Goal: Information Seeking & Learning: Find specific page/section

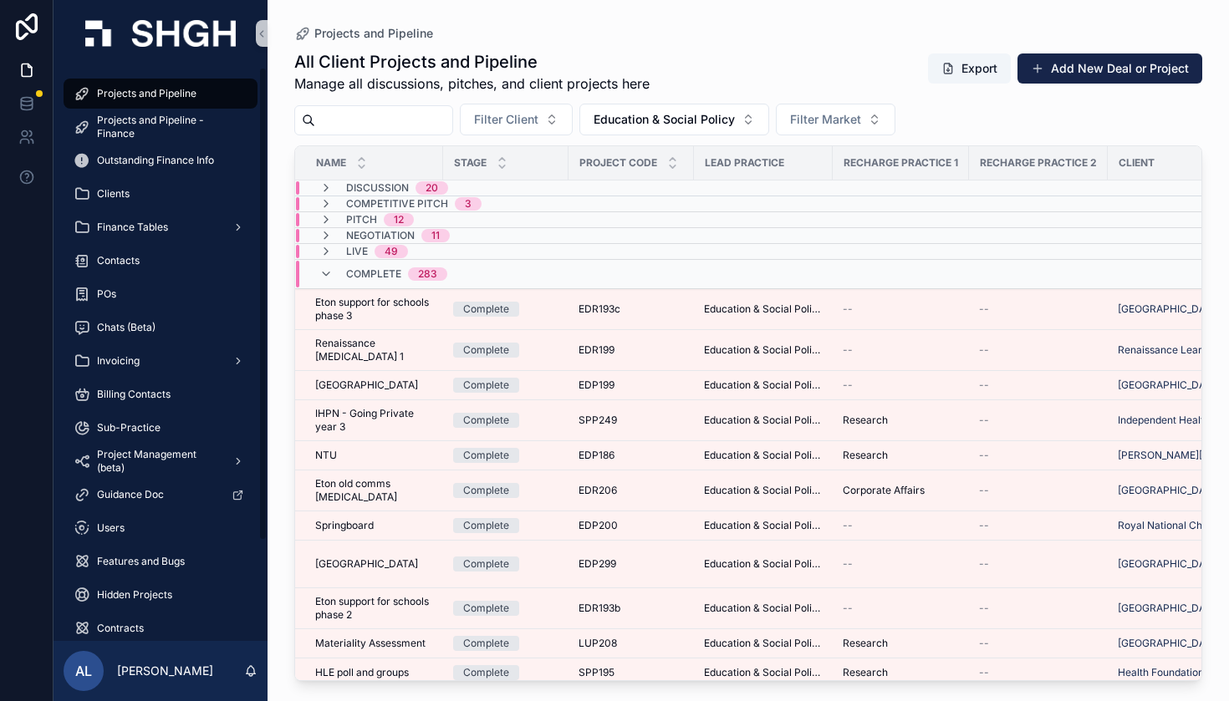
click at [142, 98] on span "Projects and Pipeline" at bounding box center [146, 93] width 99 height 13
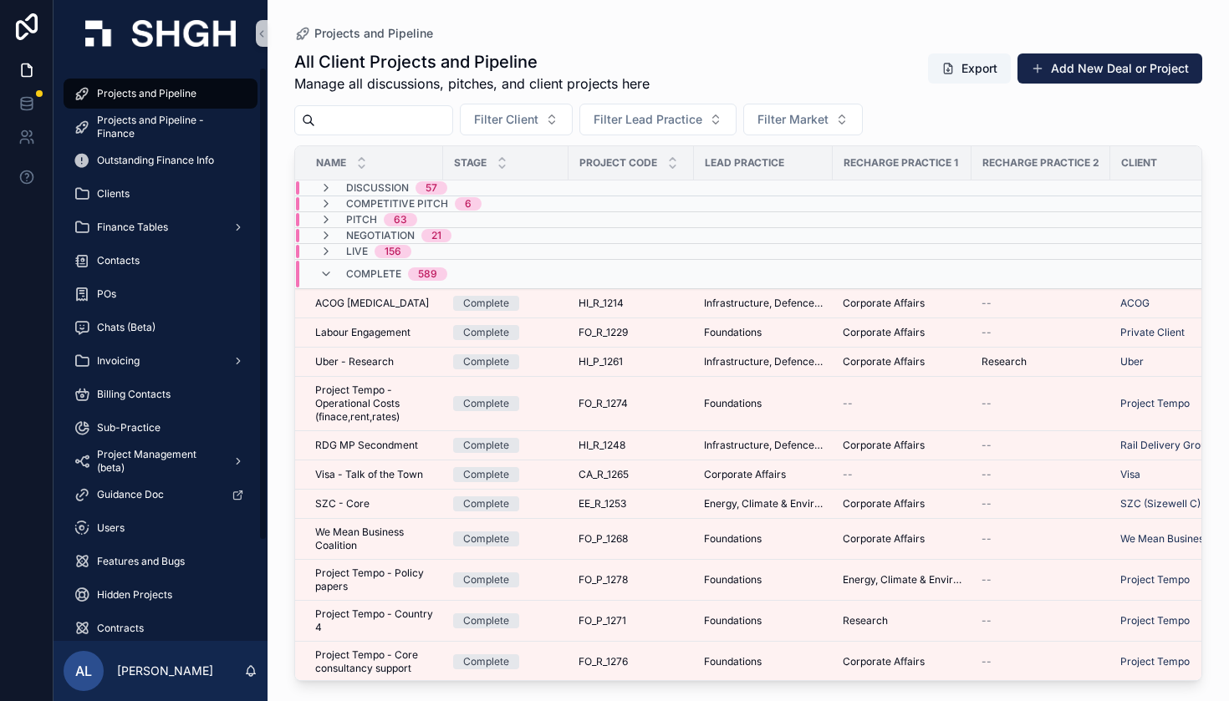
click at [182, 90] on span "Projects and Pipeline" at bounding box center [146, 93] width 99 height 13
click at [702, 114] on span "Filter Lead Practice" at bounding box center [647, 119] width 109 height 17
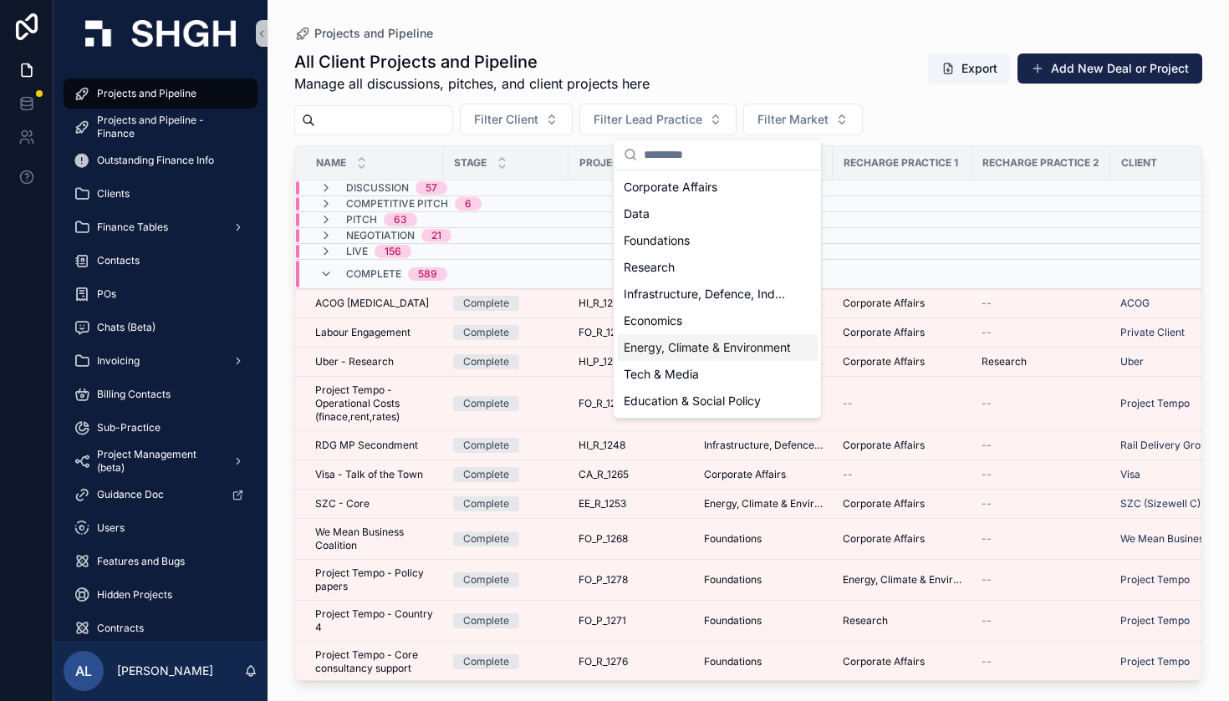
click at [702, 347] on span "Energy, Climate & Environment" at bounding box center [707, 347] width 167 height 17
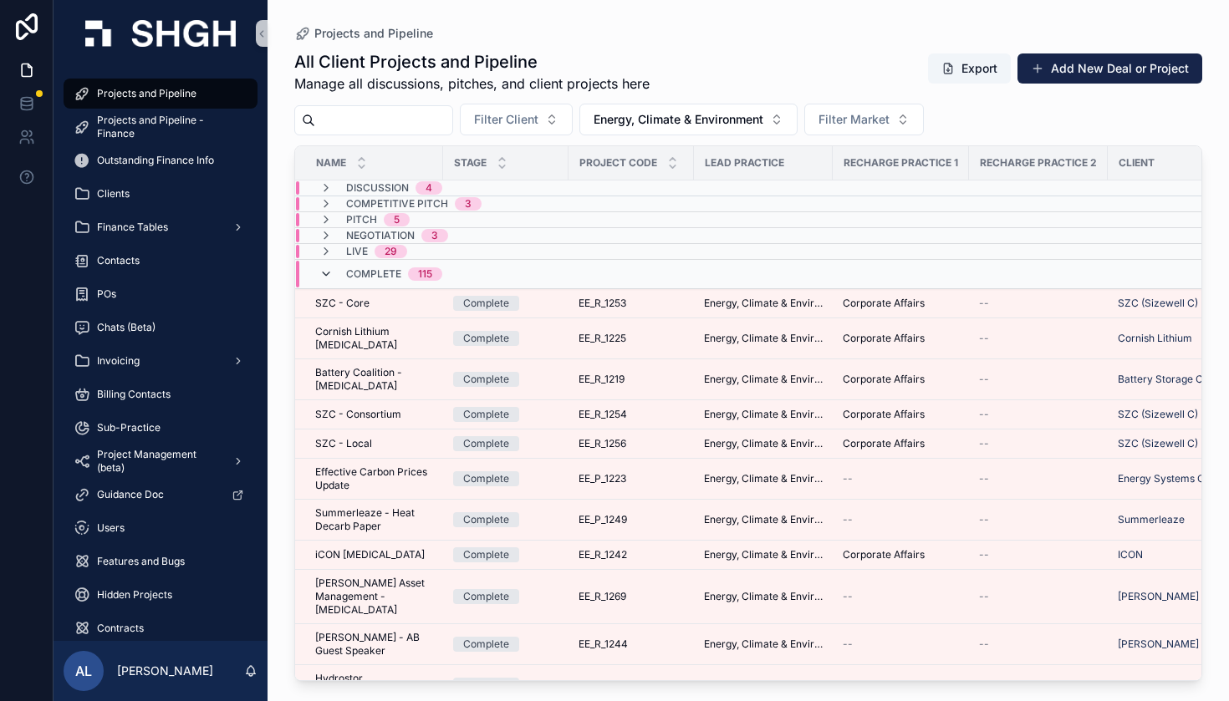
click at [330, 271] on icon "scrollable content" at bounding box center [325, 273] width 13 height 13
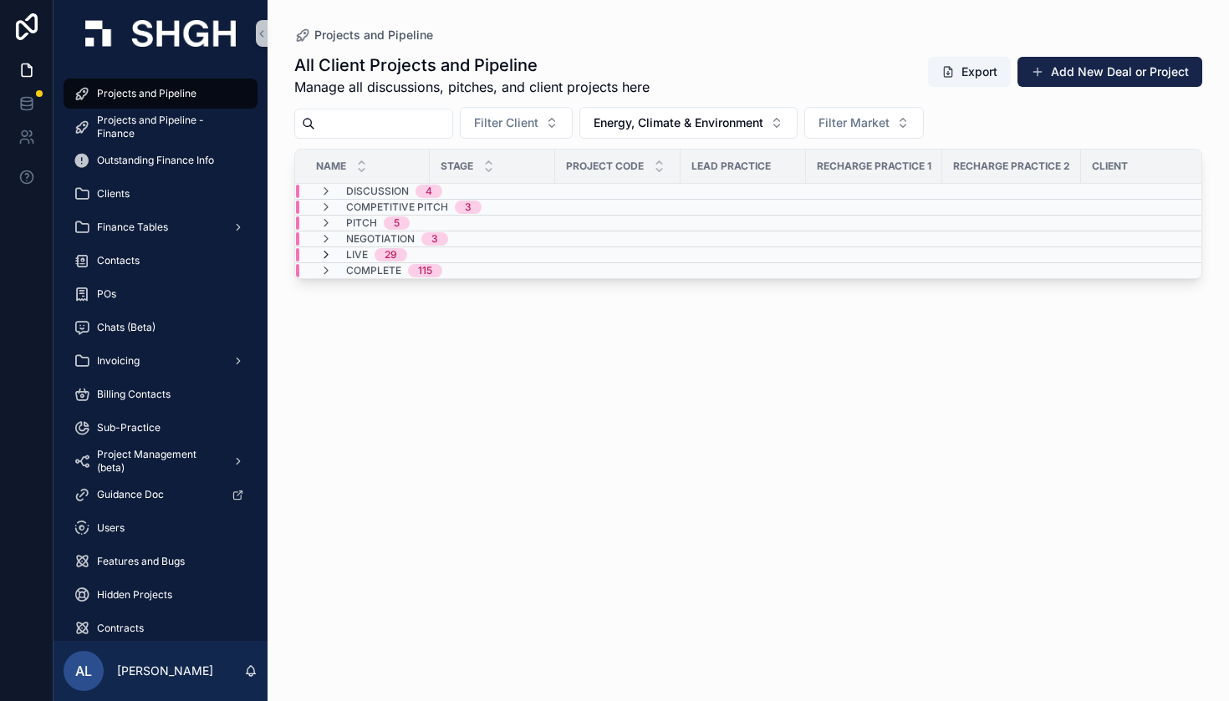
click at [321, 256] on icon "scrollable content" at bounding box center [325, 254] width 13 height 13
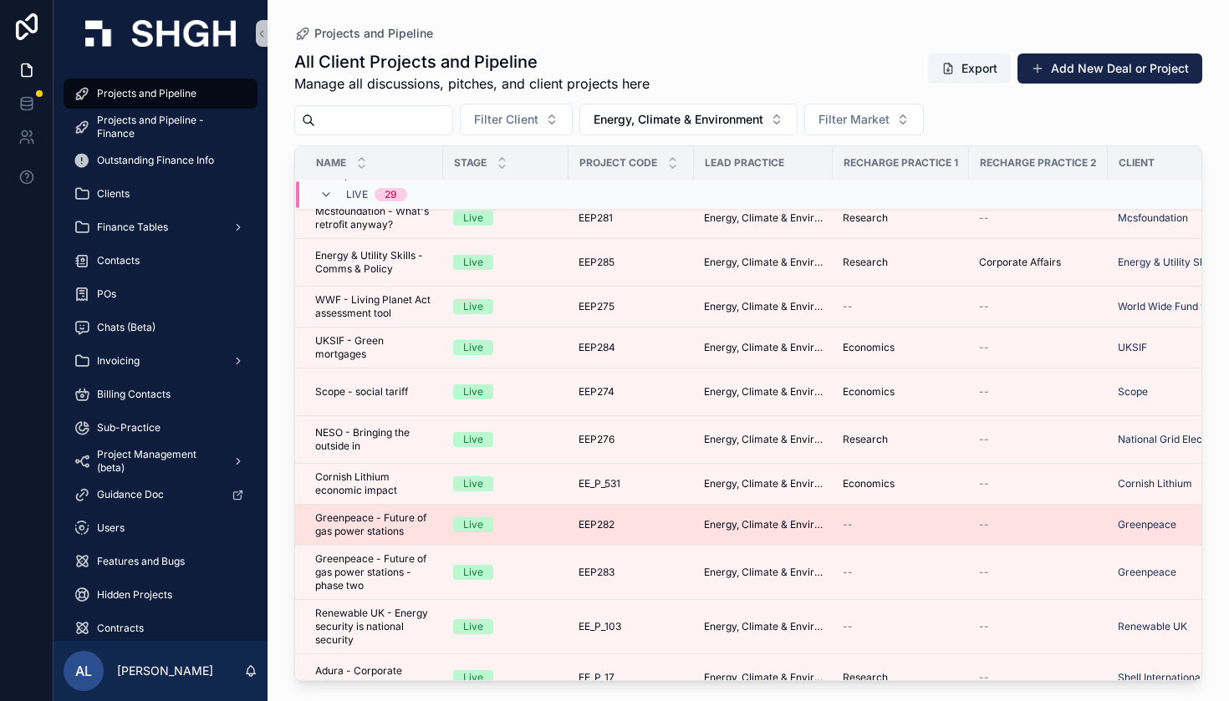
scroll to position [762, 0]
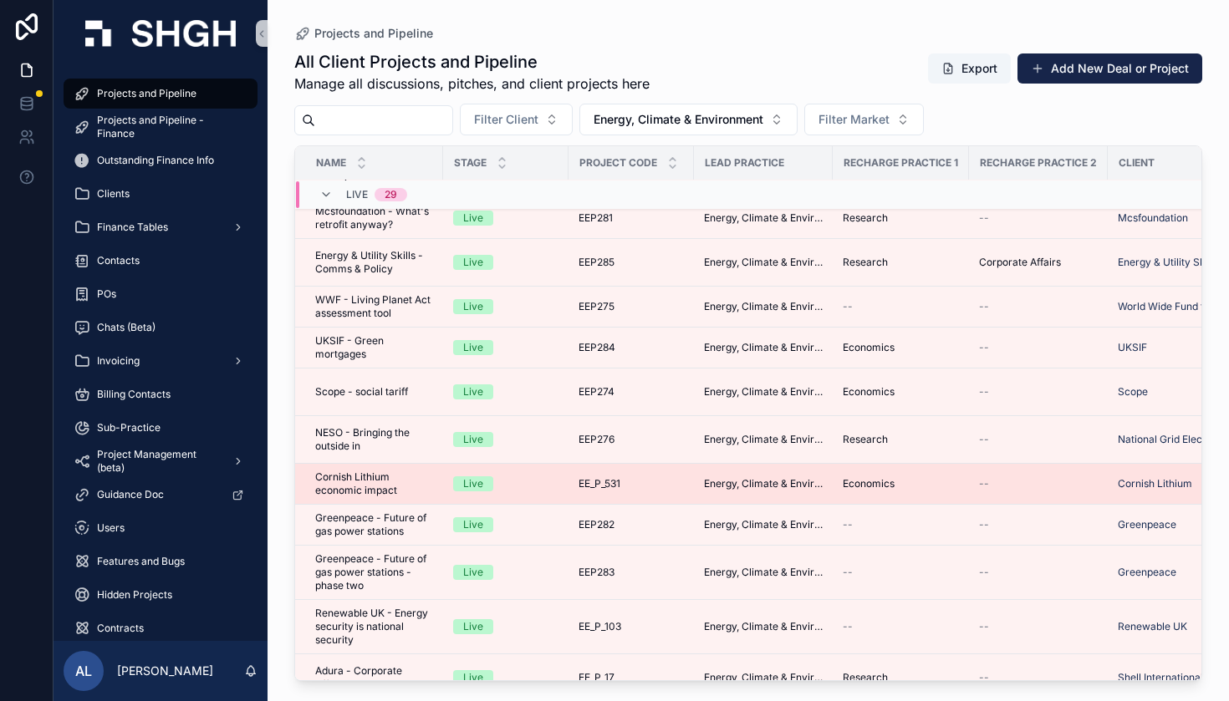
click at [354, 471] on span "Cornish Lithium economic impact" at bounding box center [374, 484] width 118 height 27
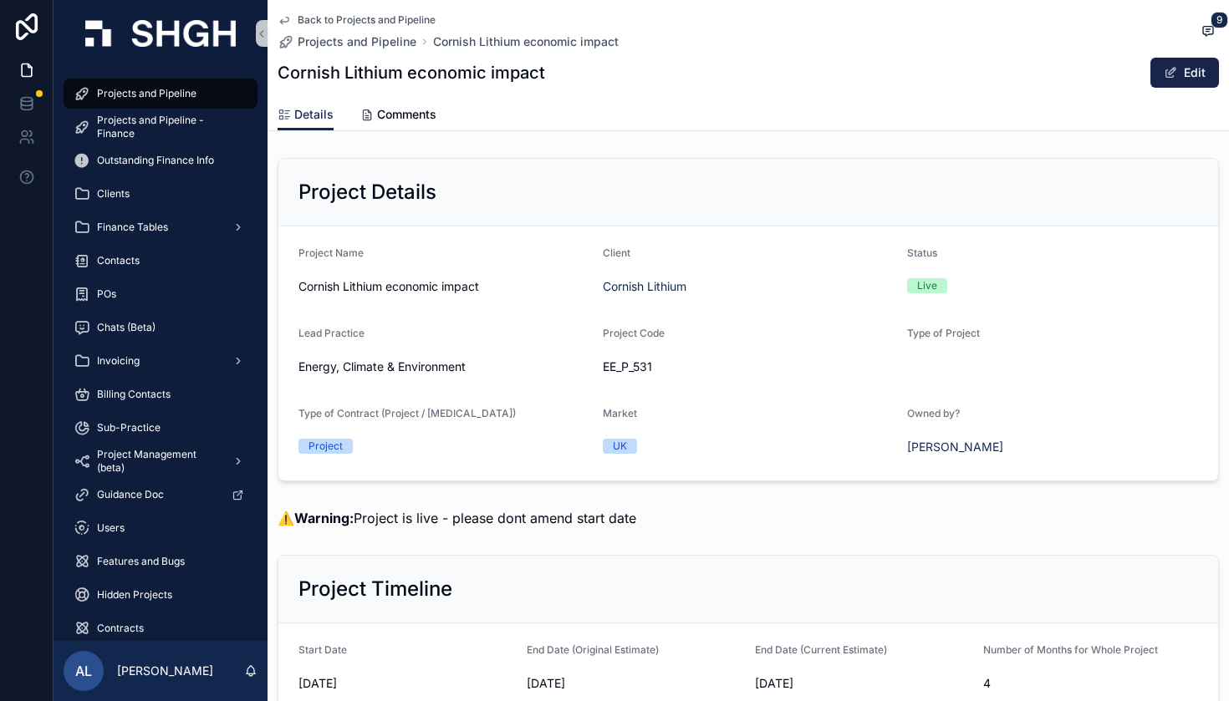
click at [289, 18] on icon "scrollable content" at bounding box center [283, 19] width 13 height 13
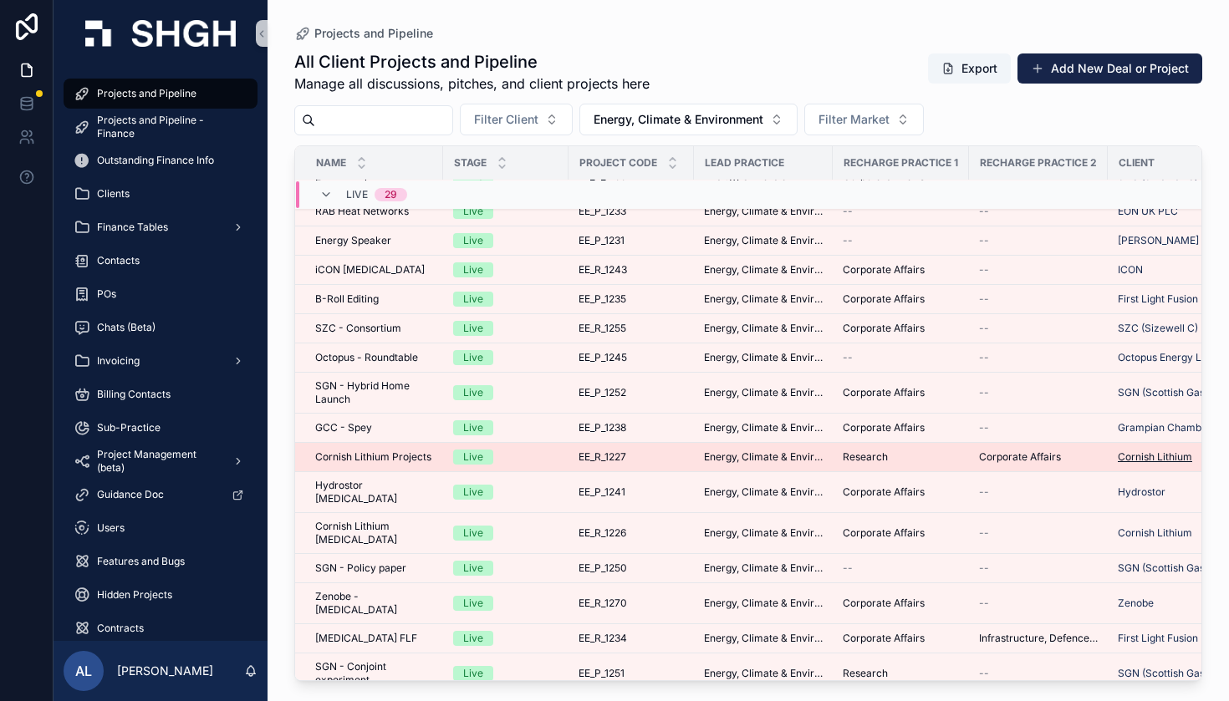
click at [1148, 460] on span "Cornish Lithium" at bounding box center [1154, 457] width 74 height 13
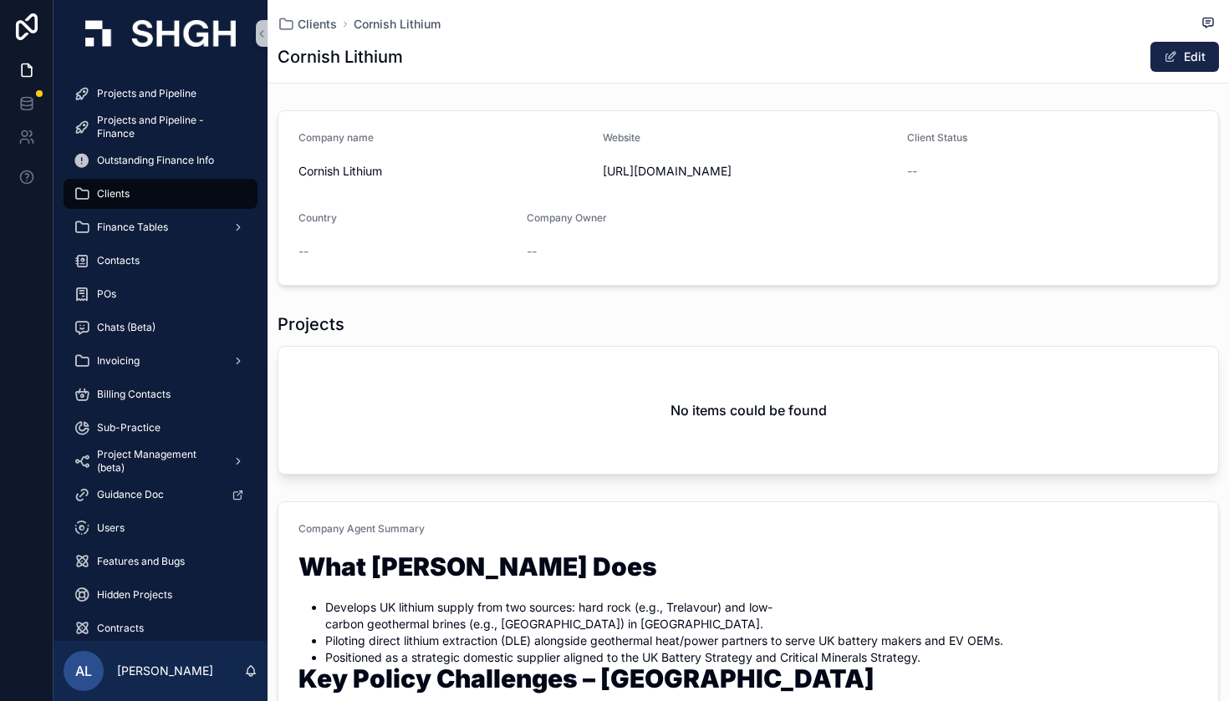
click at [670, 412] on h2 "No items could be found" at bounding box center [748, 410] width 156 height 20
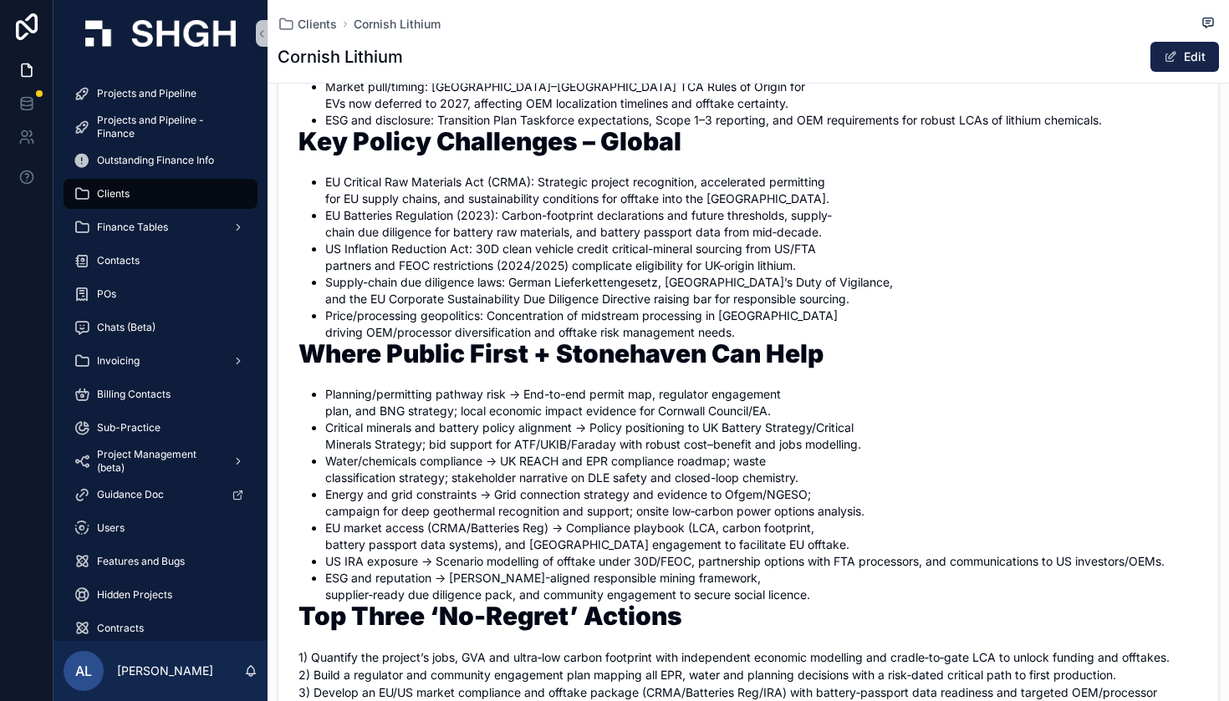
click at [177, 192] on div "Clients" at bounding box center [161, 194] width 174 height 27
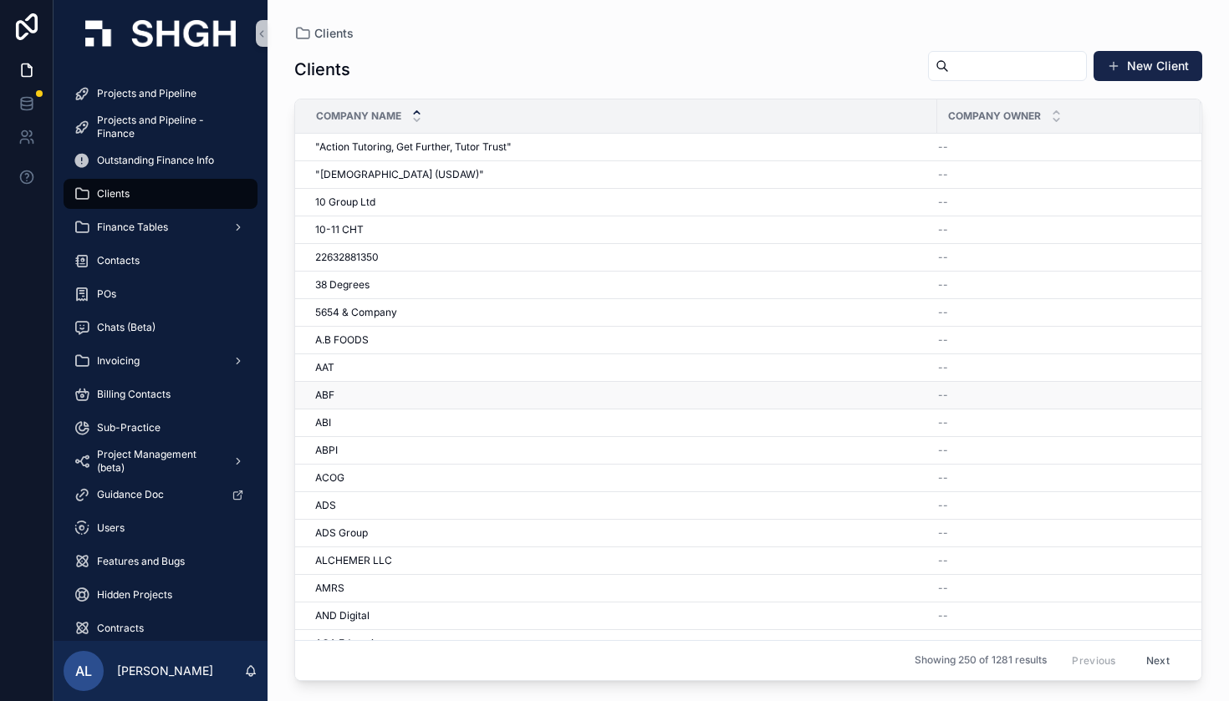
click at [481, 403] on td "ABF ABF" at bounding box center [616, 396] width 642 height 28
click at [470, 389] on div "ABF ABF" at bounding box center [621, 395] width 612 height 13
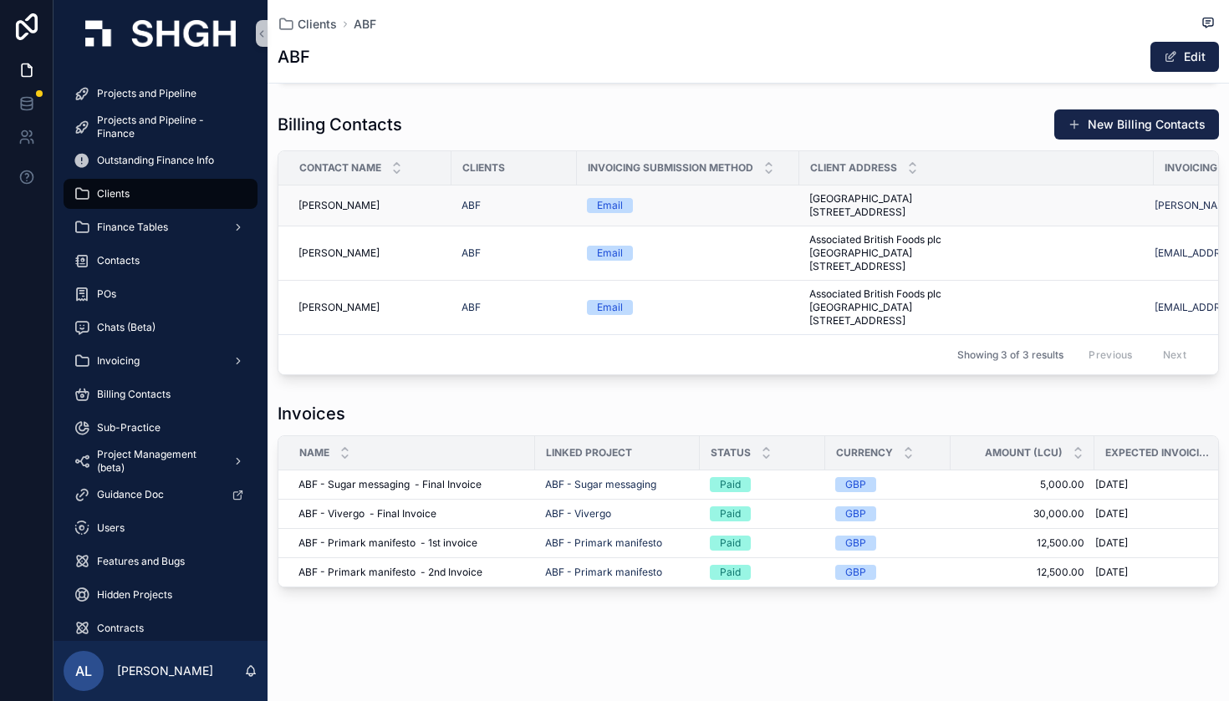
scroll to position [1565, 0]
click at [583, 484] on span "ABF - Sugar messaging" at bounding box center [600, 484] width 111 height 13
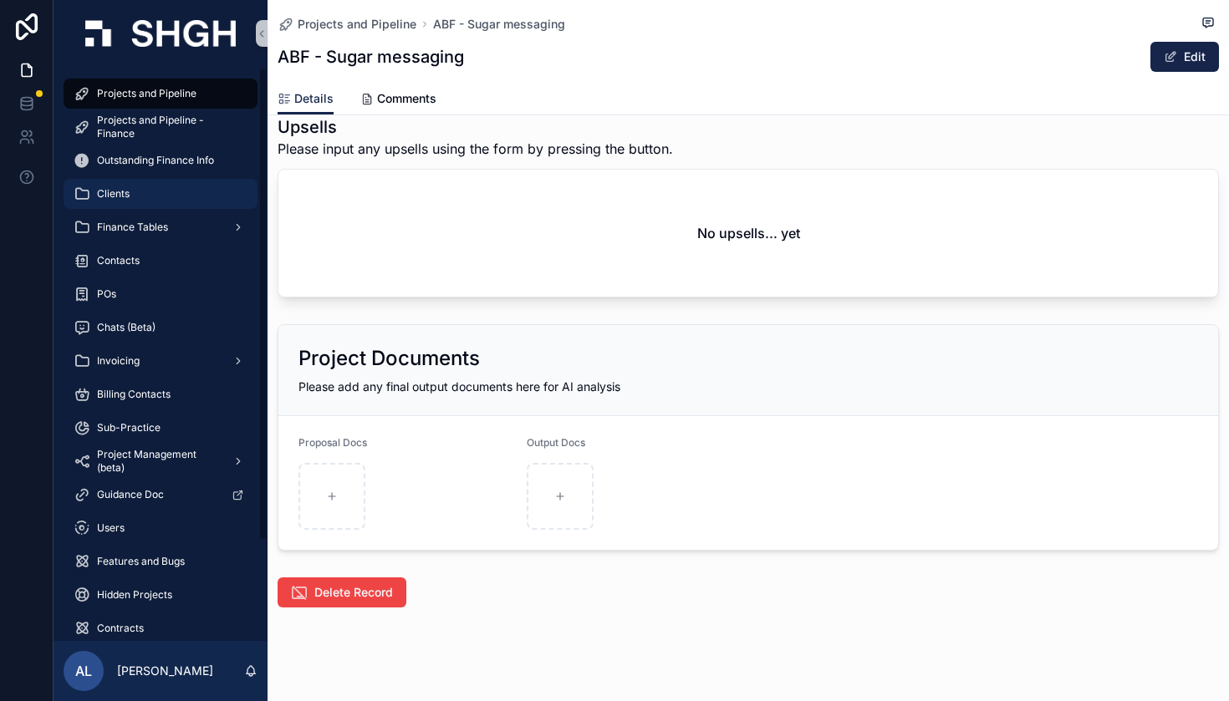
click at [132, 201] on div "Clients" at bounding box center [161, 194] width 174 height 27
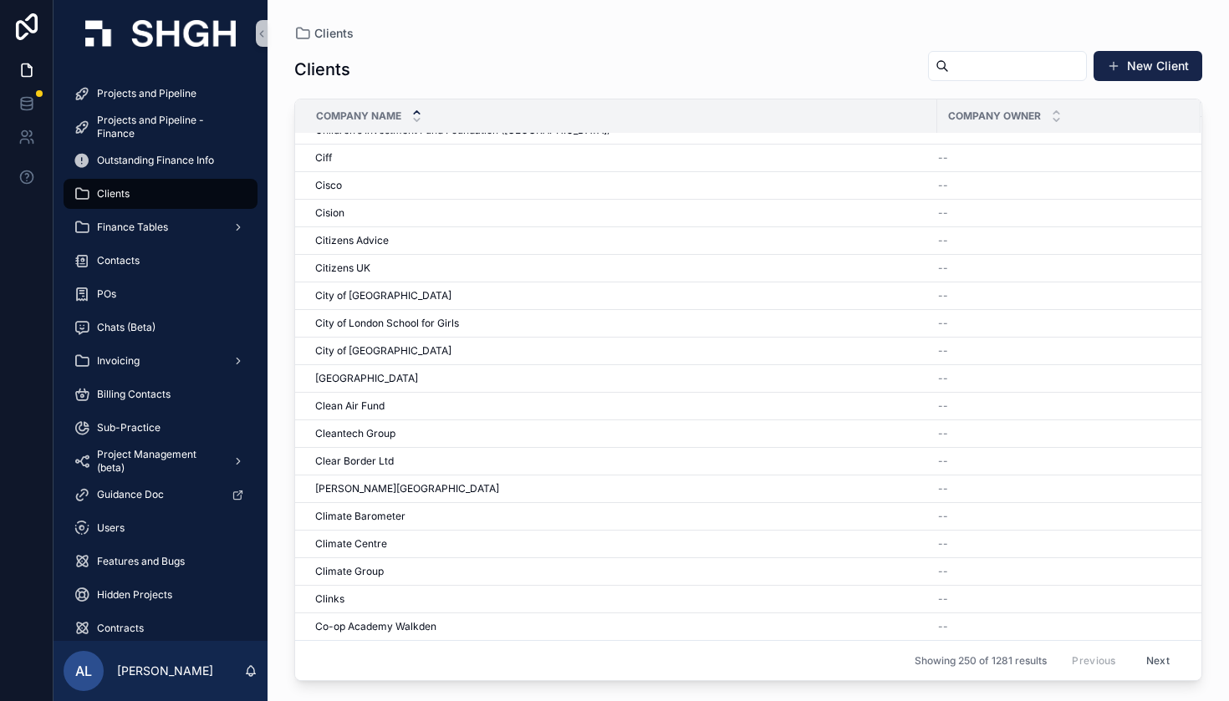
click at [949, 71] on input "scrollable content" at bounding box center [1017, 65] width 137 height 23
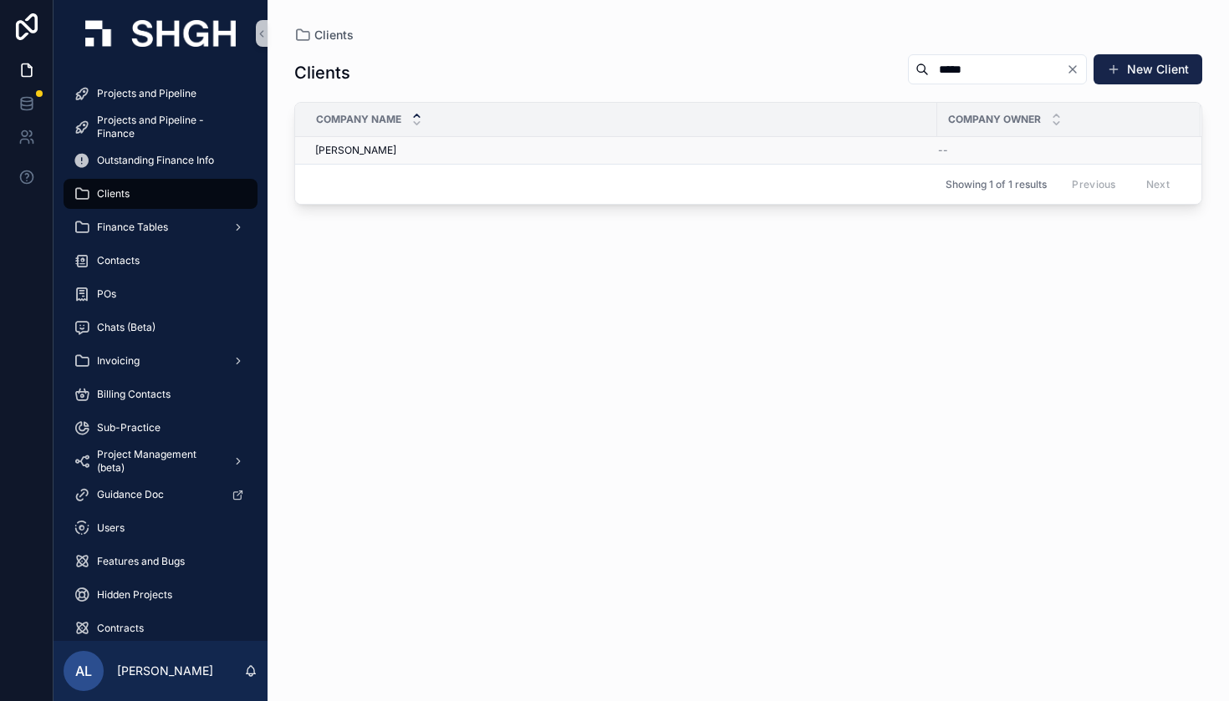
type input "*****"
click at [340, 151] on span "[PERSON_NAME]" at bounding box center [355, 150] width 81 height 13
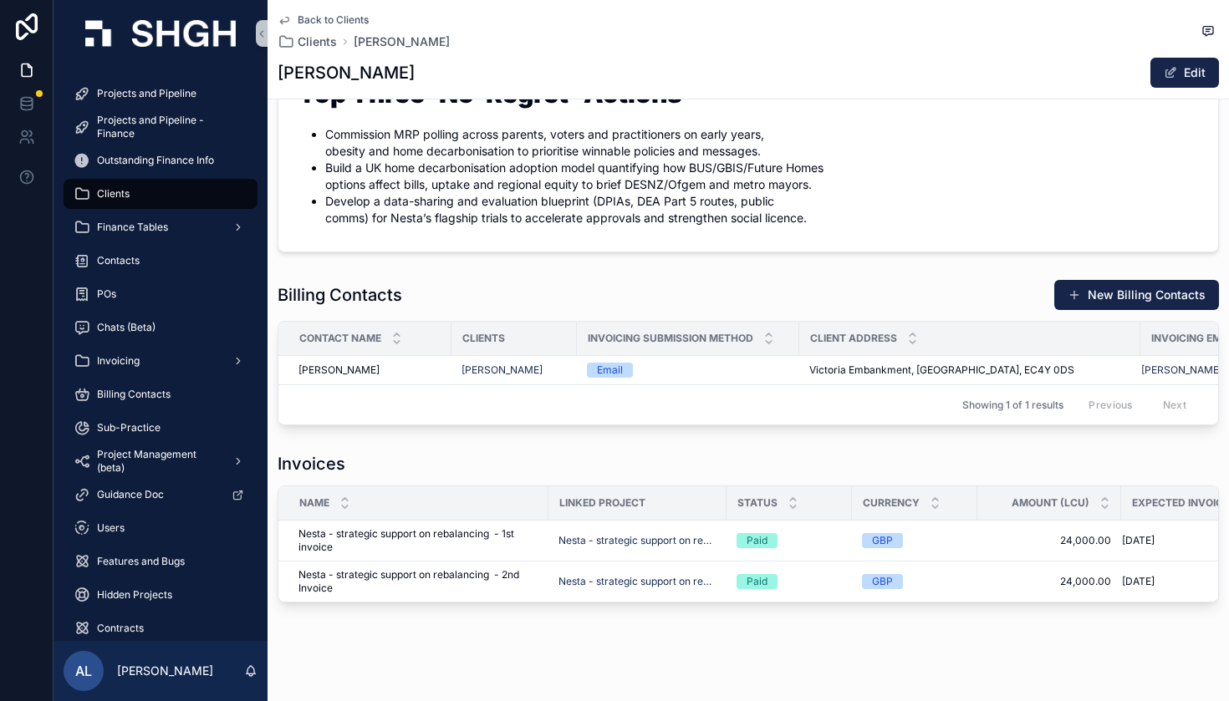
scroll to position [1301, 0]
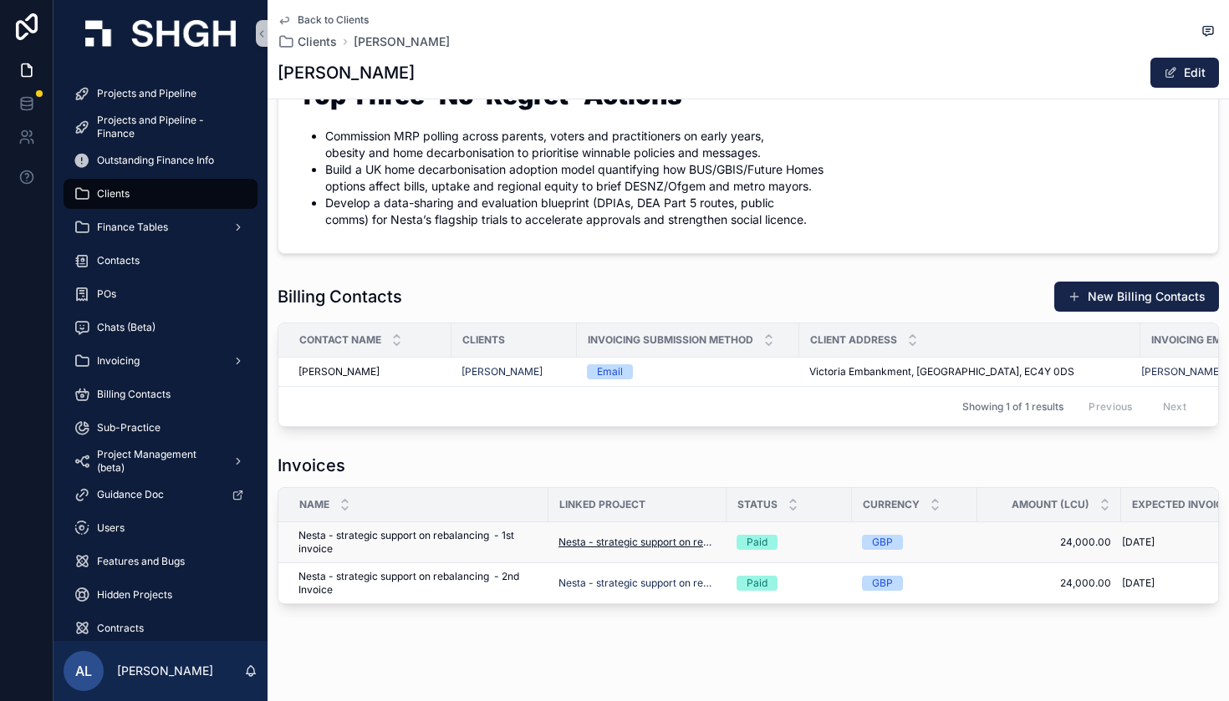
click at [607, 536] on span "Nesta - strategic support on rebalancing" at bounding box center [637, 542] width 158 height 13
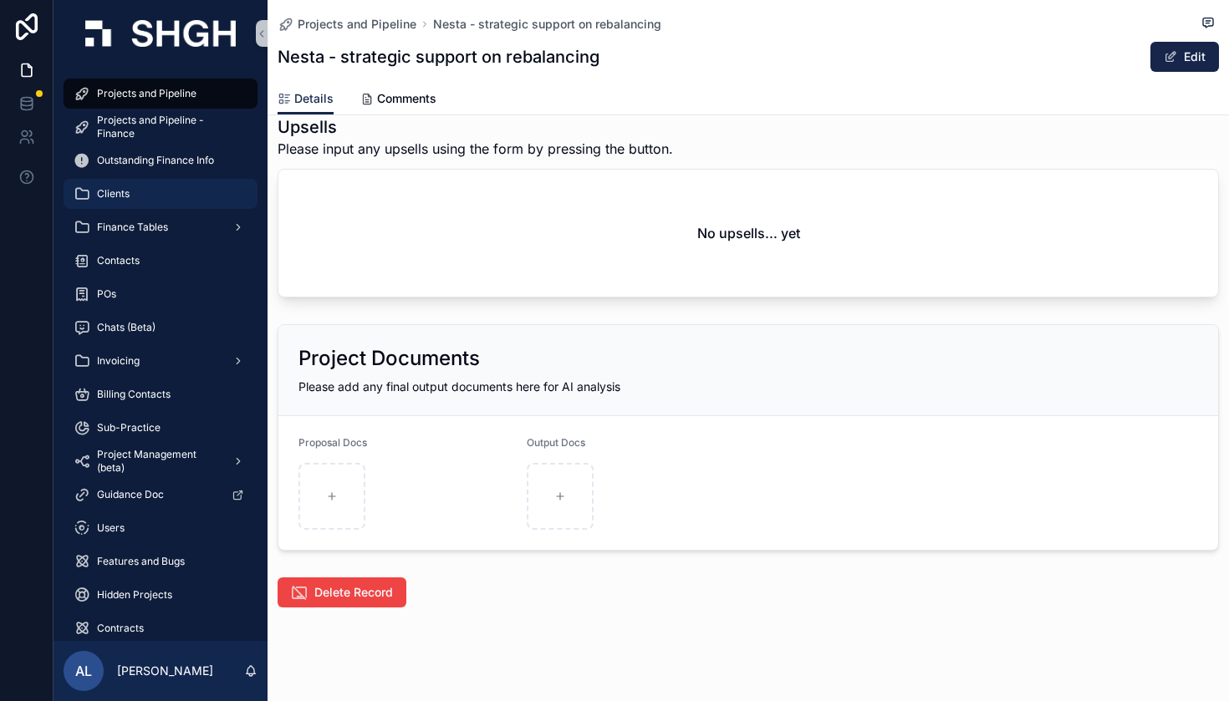
click at [216, 190] on div "Clients" at bounding box center [161, 194] width 174 height 27
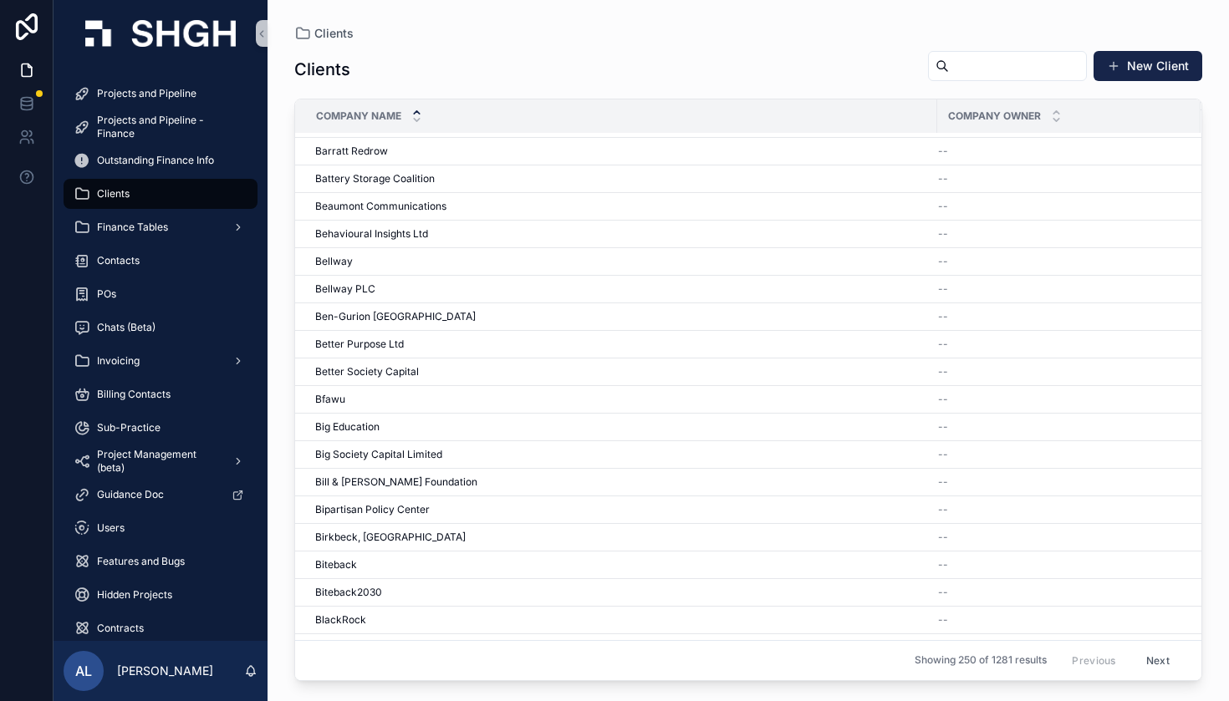
scroll to position [2812, 0]
click at [493, 476] on div "Bill & [PERSON_NAME] Foundation Bill & [PERSON_NAME] Foundation" at bounding box center [621, 479] width 612 height 13
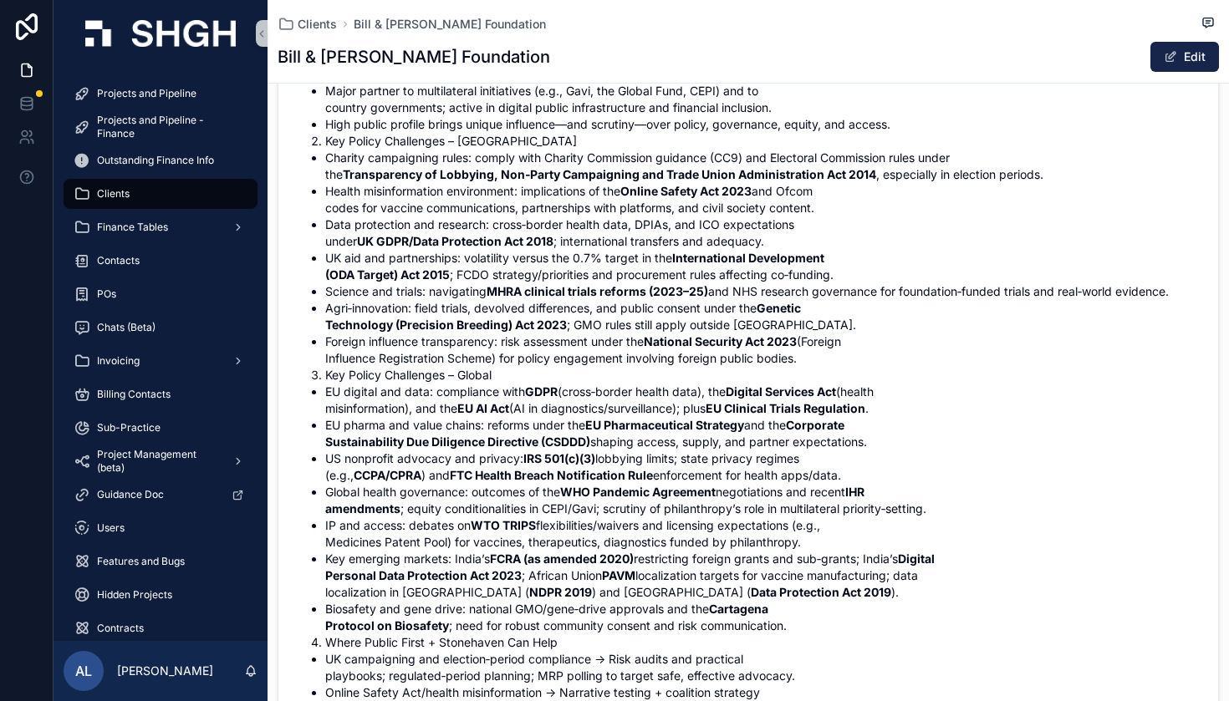
scroll to position [538, 0]
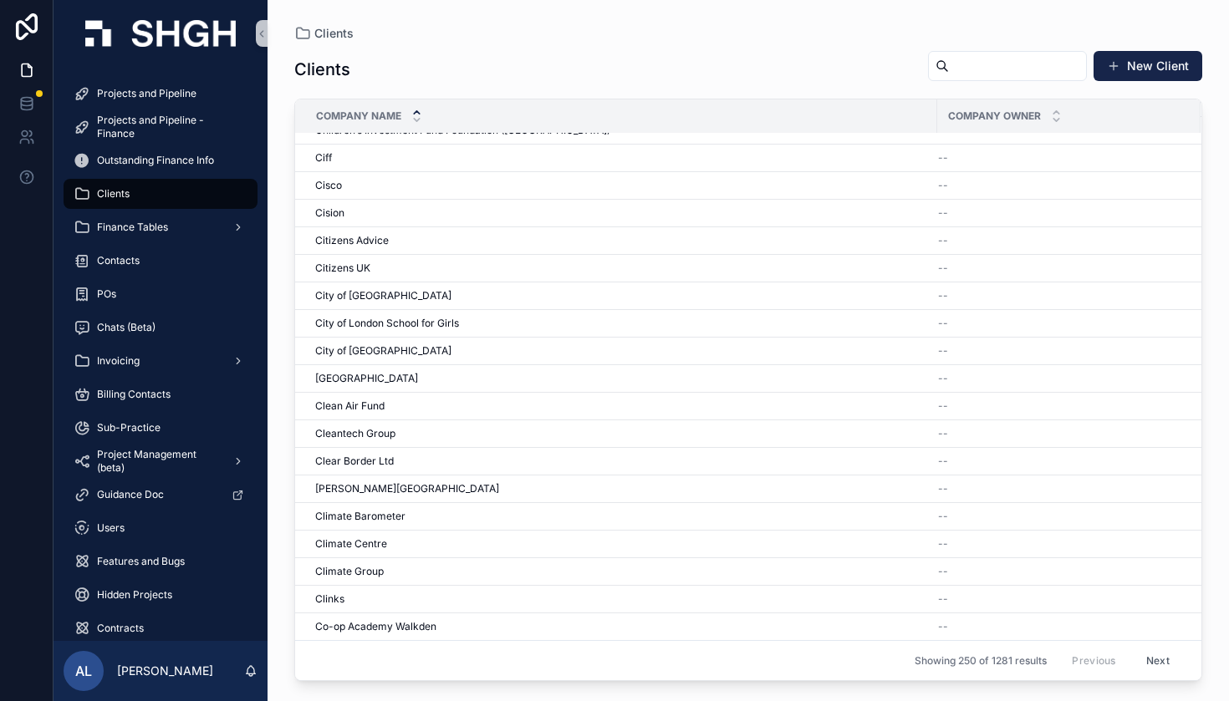
click at [949, 75] on input "scrollable content" at bounding box center [1017, 65] width 137 height 23
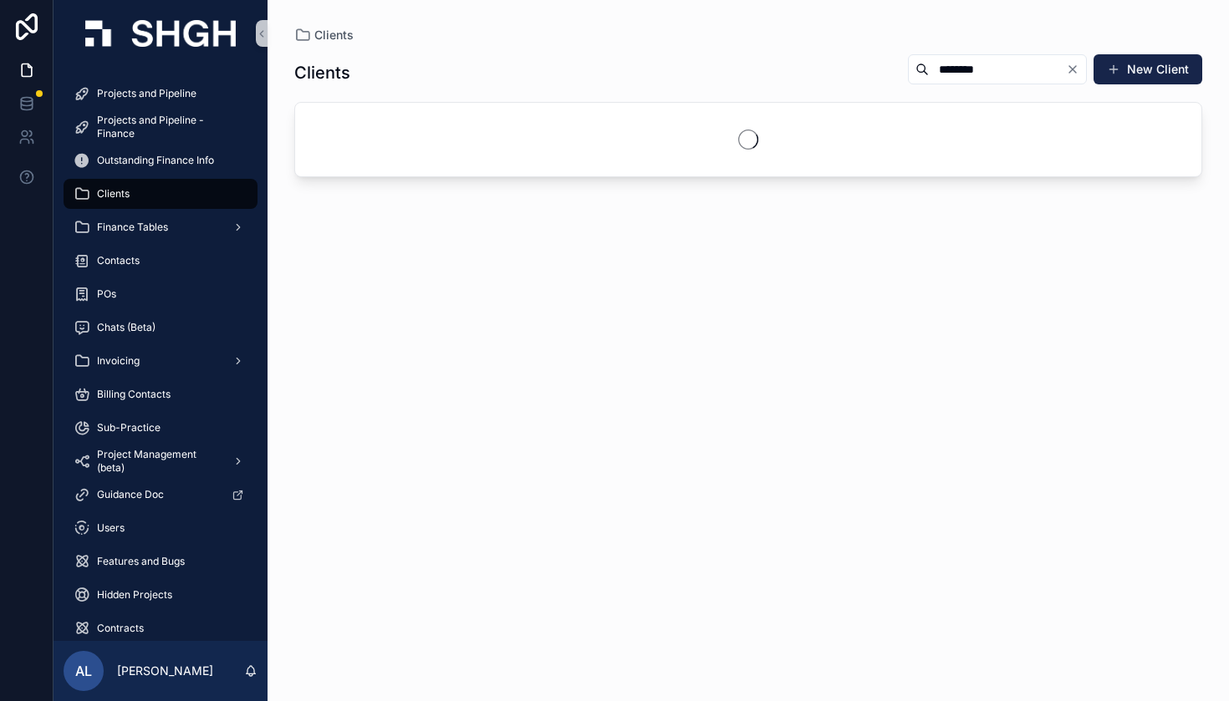
type input "********"
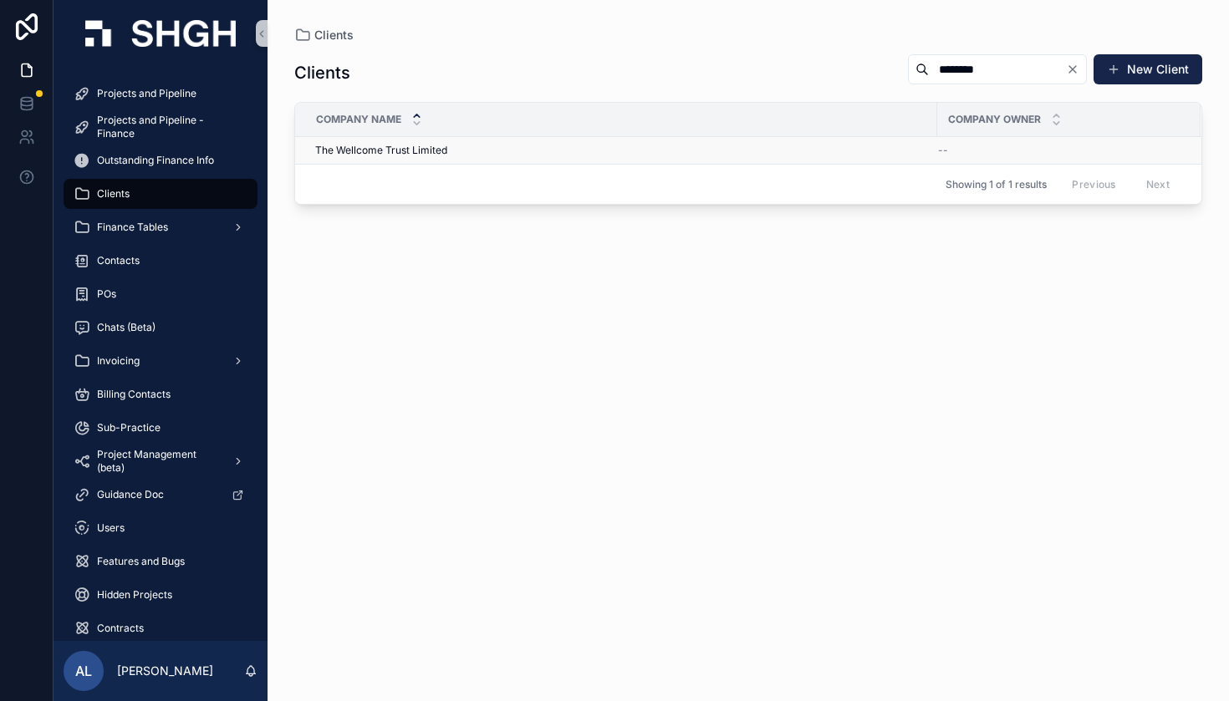
click at [348, 152] on span "The Wellcome Trust Limited" at bounding box center [381, 150] width 132 height 13
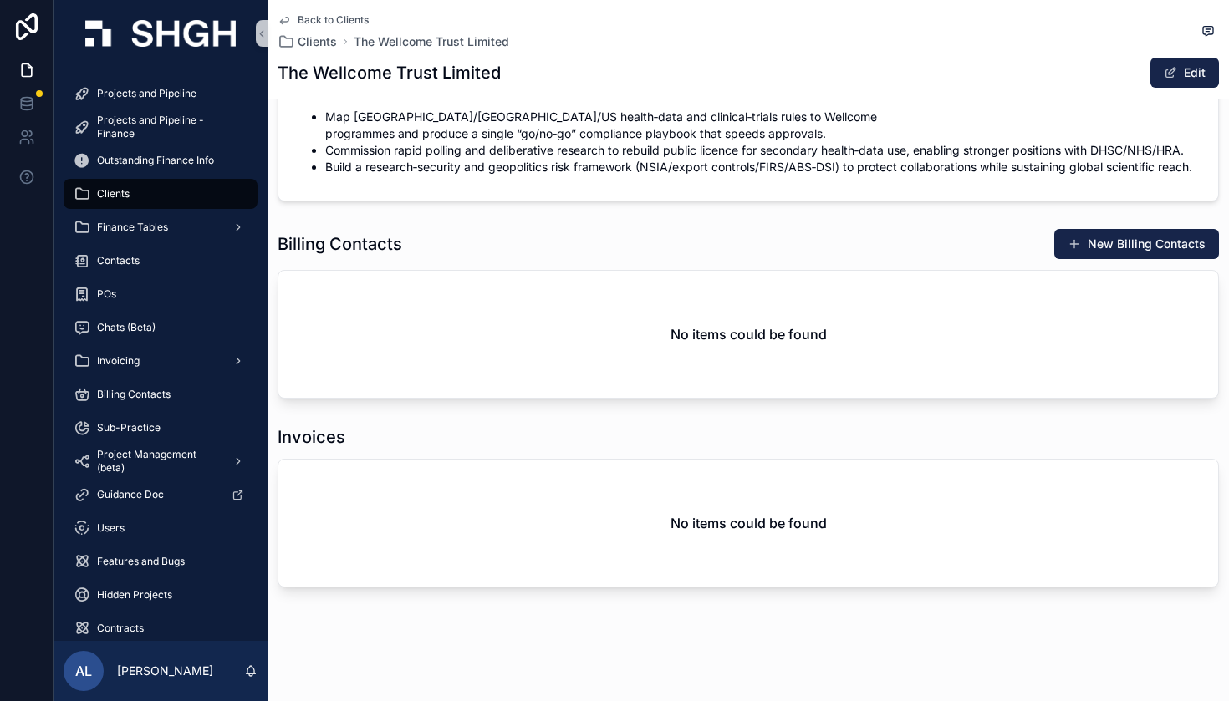
scroll to position [1389, 0]
click at [182, 93] on span "Projects and Pipeline" at bounding box center [146, 93] width 99 height 13
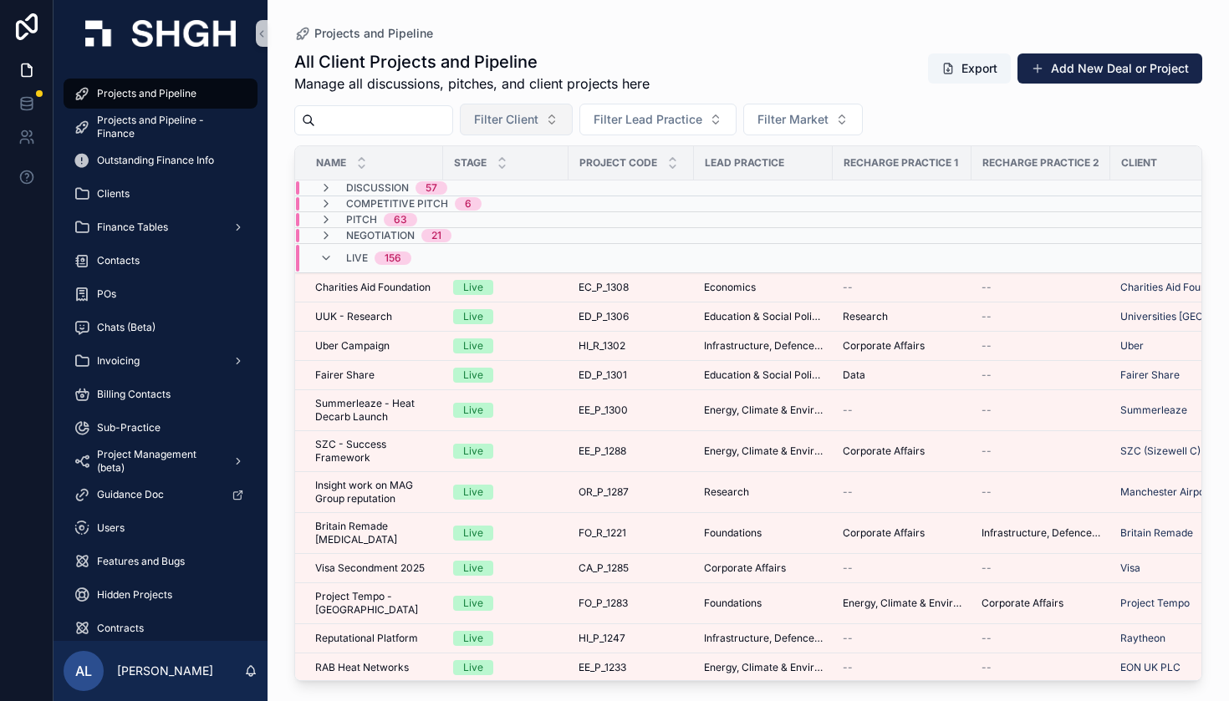
click at [573, 112] on button "Filter Client" at bounding box center [516, 120] width 113 height 32
type input "*****"
click at [510, 181] on span "Alfanar" at bounding box center [501, 187] width 39 height 17
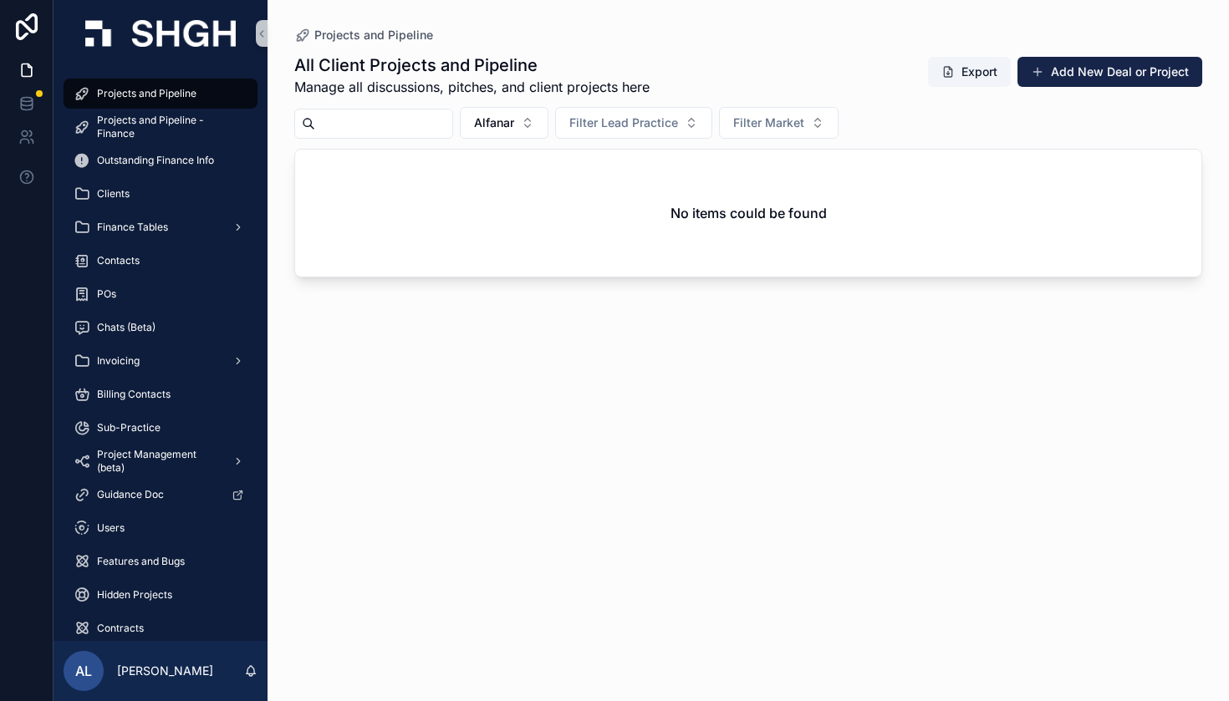
click at [402, 125] on input "scrollable content" at bounding box center [383, 123] width 137 height 23
click at [514, 130] on span "Alfanar" at bounding box center [494, 123] width 40 height 17
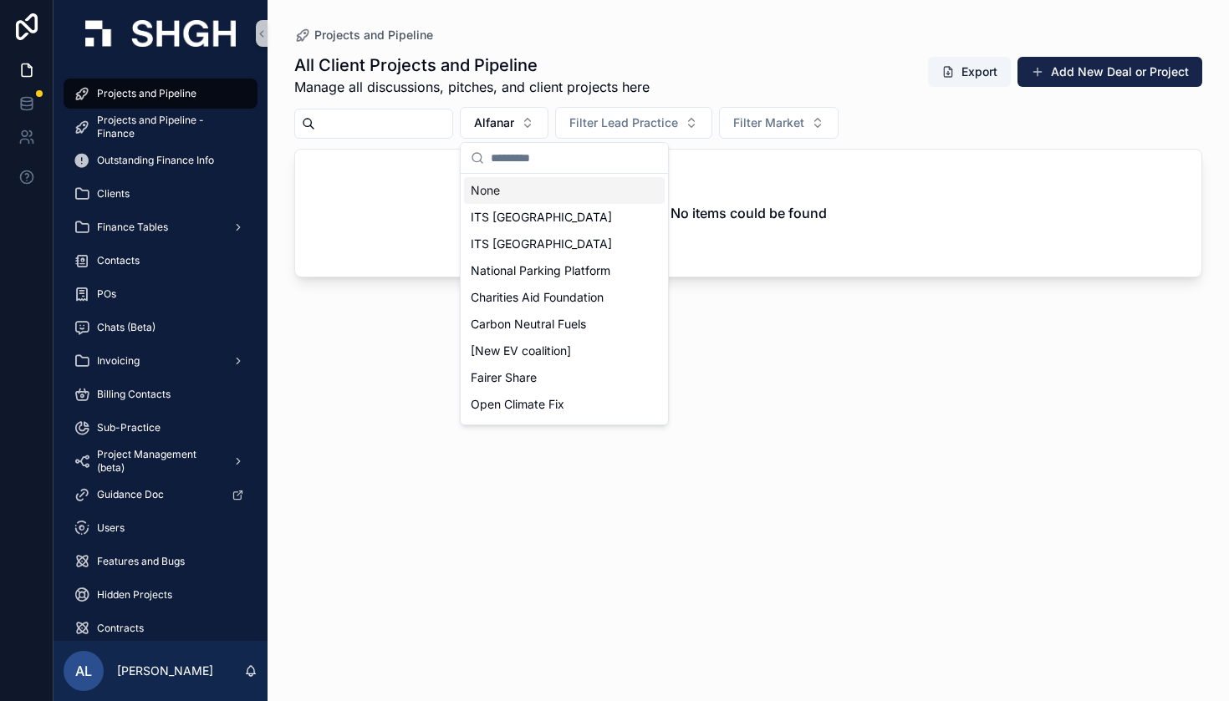
click at [517, 189] on div "None" at bounding box center [564, 190] width 201 height 27
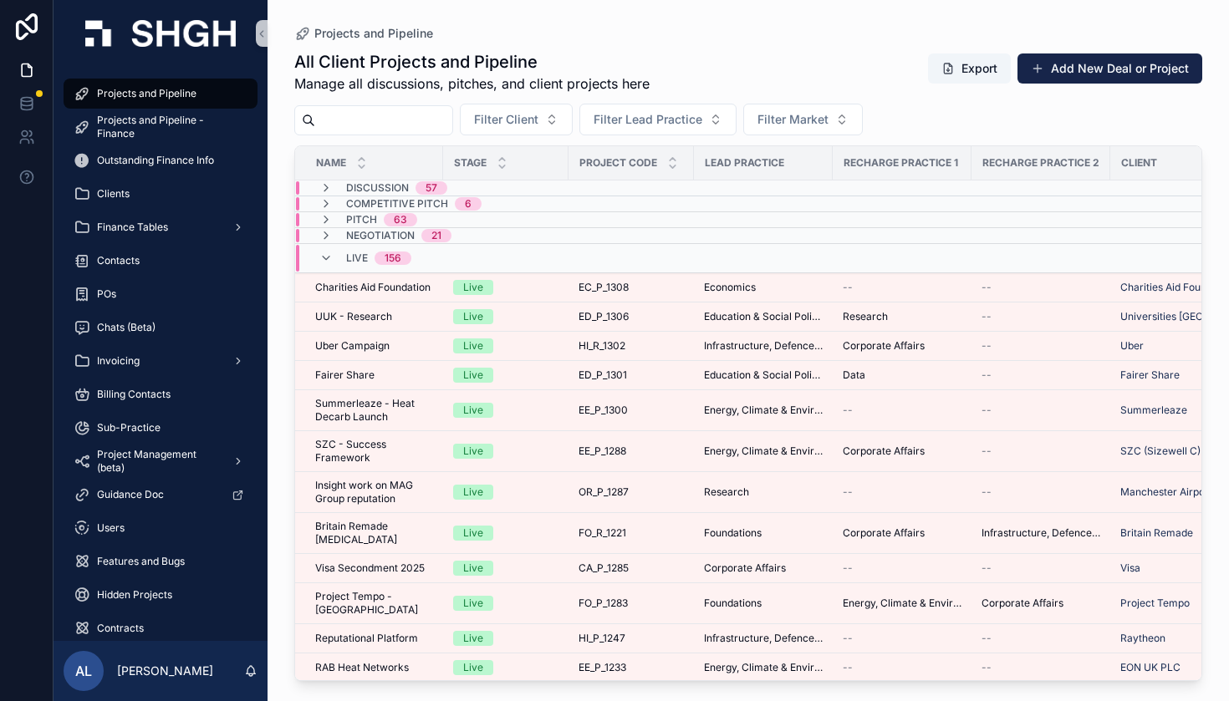
click at [430, 126] on input "scrollable content" at bounding box center [383, 120] width 137 height 23
type input "**********"
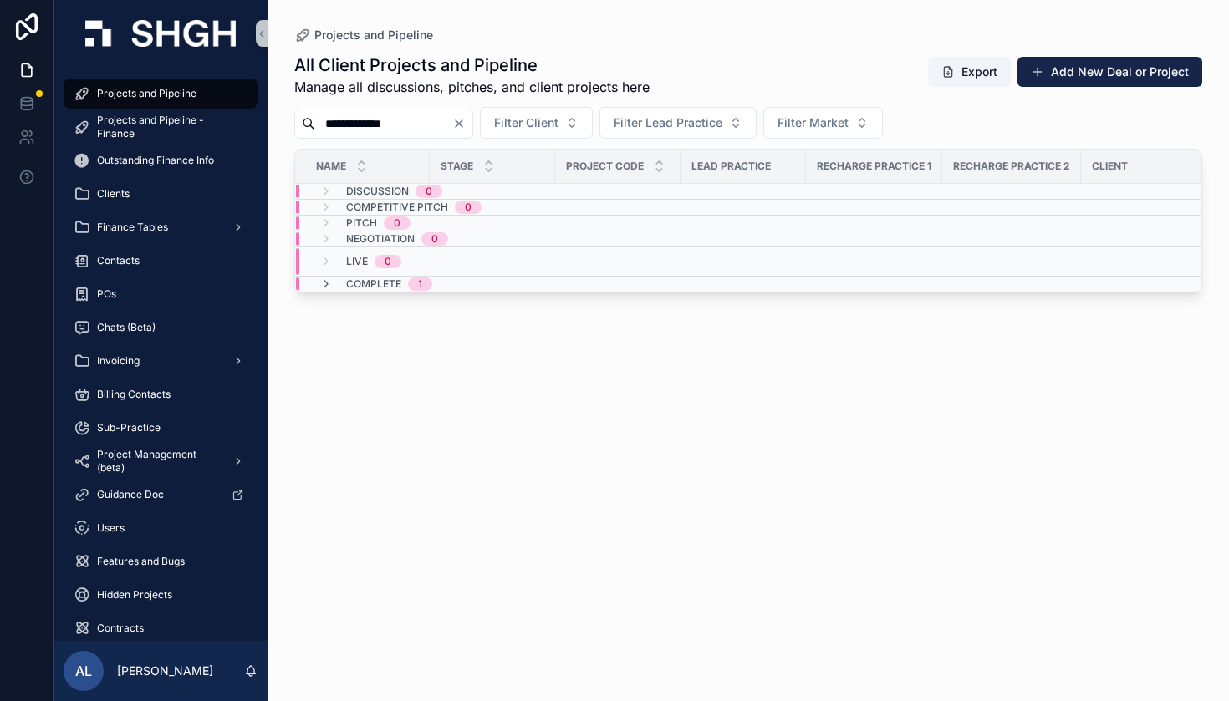
click at [381, 288] on span "Complete" at bounding box center [373, 283] width 55 height 13
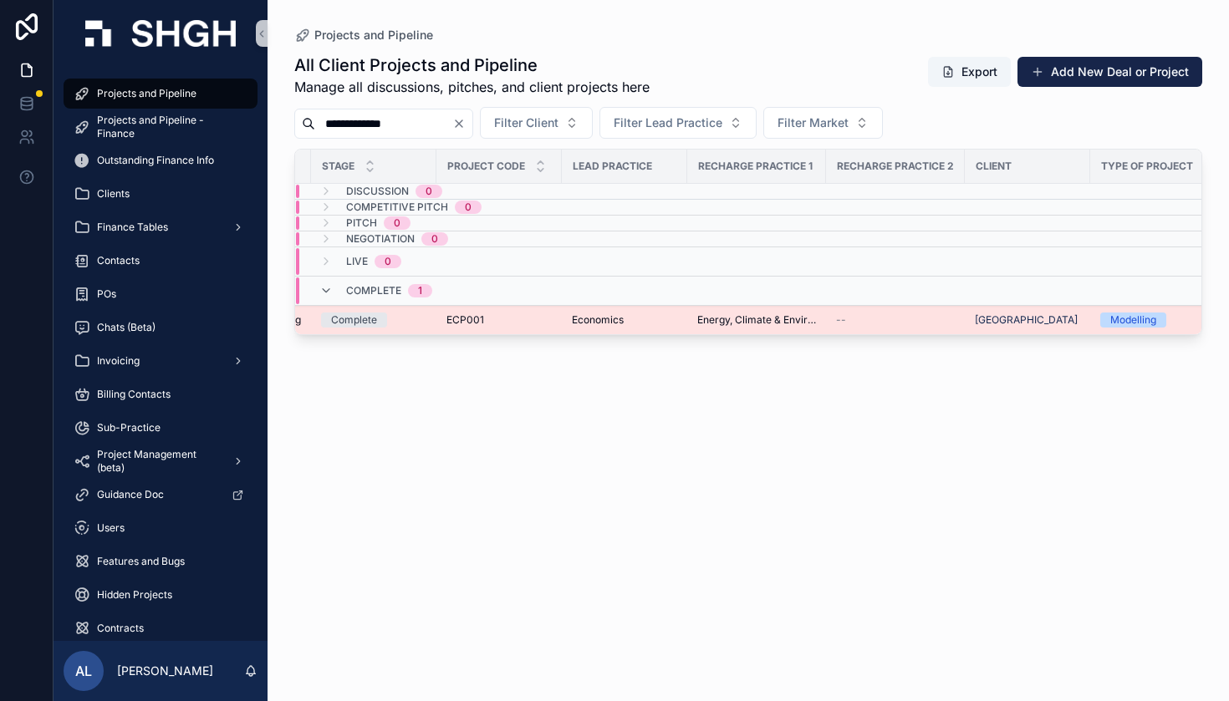
scroll to position [0, 5]
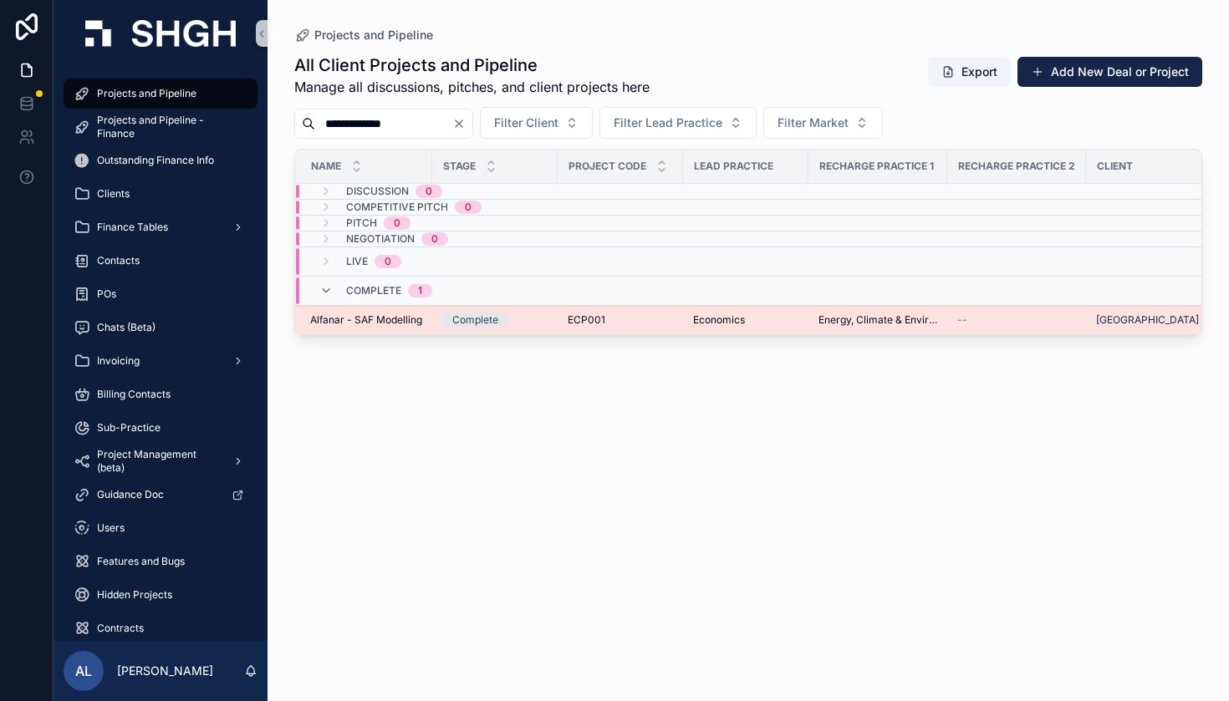
click at [378, 318] on span "Alfanar - SAF Modelling" at bounding box center [366, 319] width 112 height 13
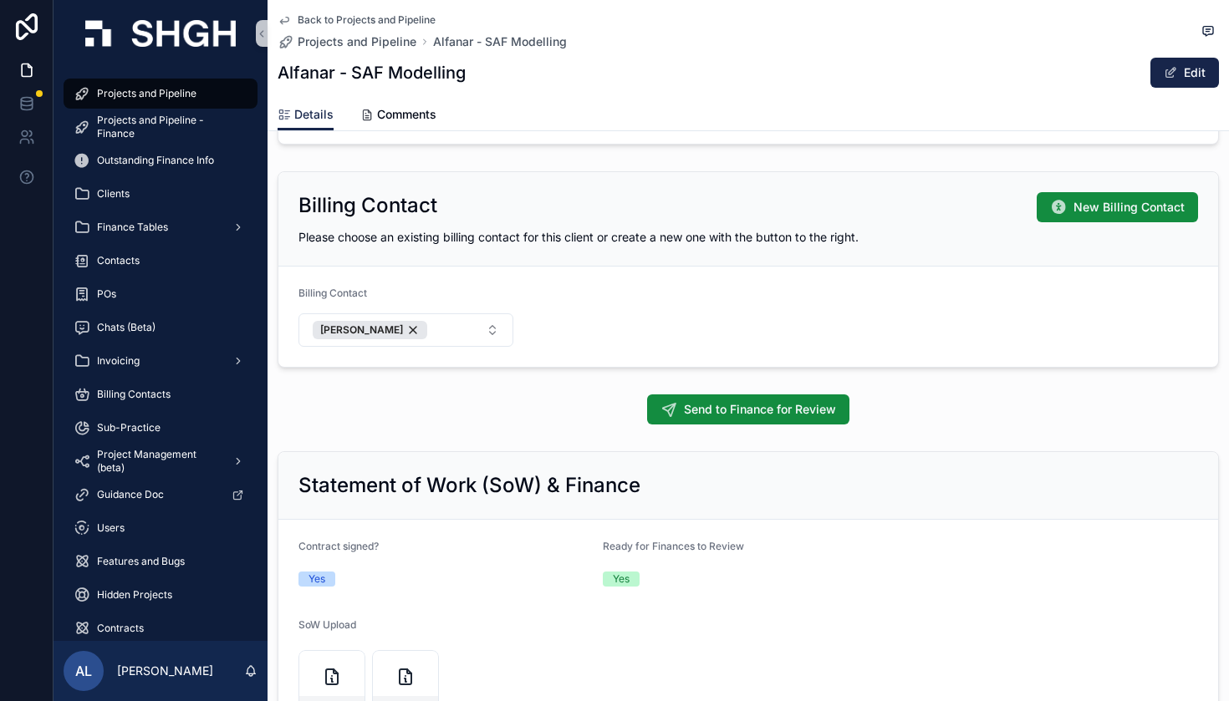
scroll to position [1611, 0]
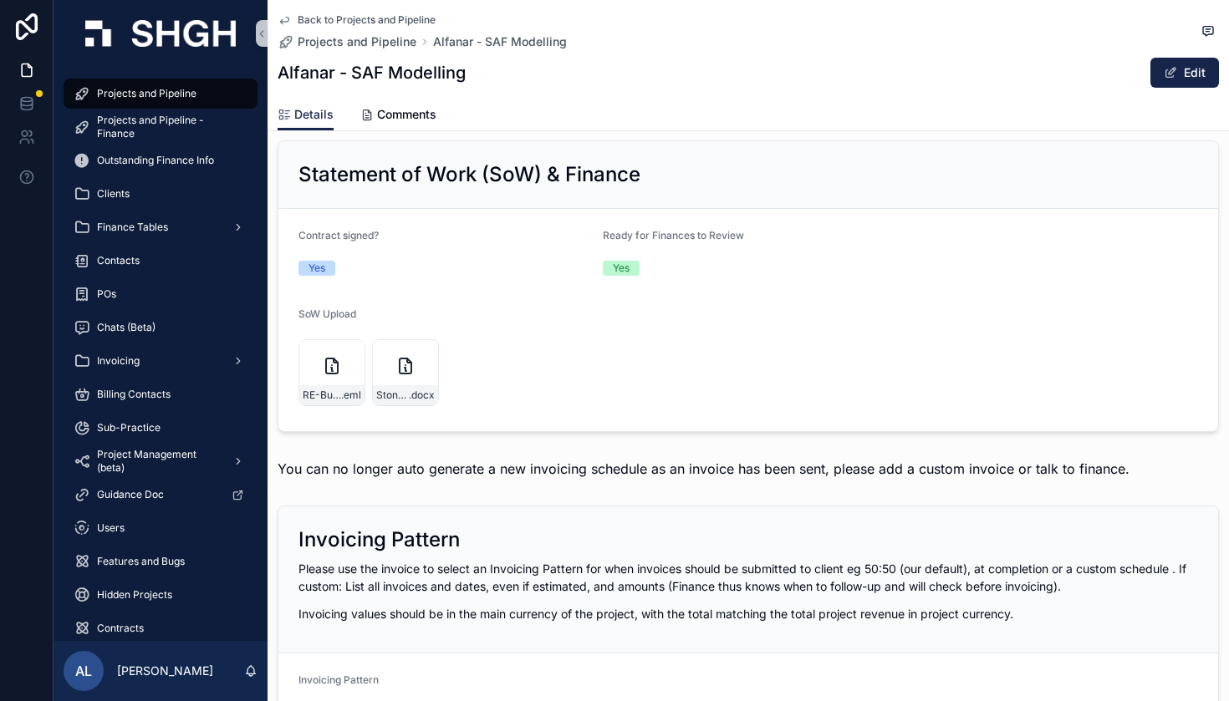
click at [287, 21] on icon "scrollable content" at bounding box center [283, 19] width 13 height 13
